Goal: Task Accomplishment & Management: Manage account settings

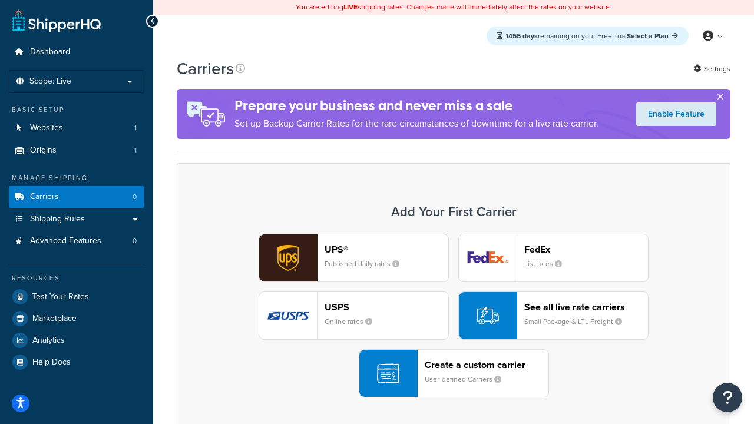
click at [454, 316] on div "UPS® Published daily rates FedEx List rates USPS Online rates See all live rate…" at bounding box center [453, 316] width 529 height 164
click at [586, 250] on header "FedEx" at bounding box center [586, 249] width 124 height 11
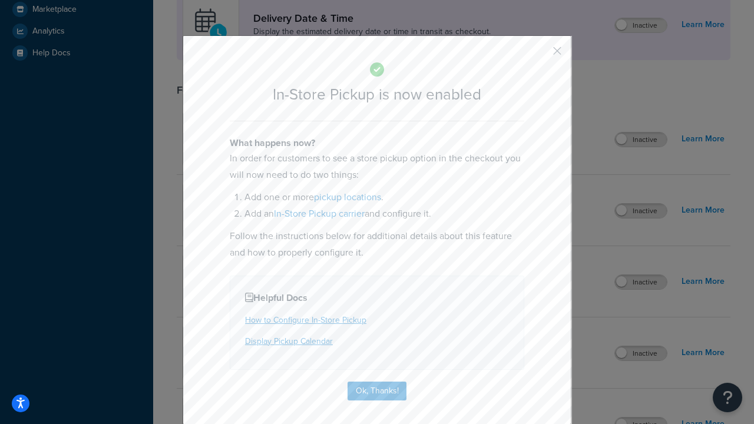
click at [540, 55] on button "button" at bounding box center [540, 55] width 3 height 3
